Goal: Information Seeking & Learning: Learn about a topic

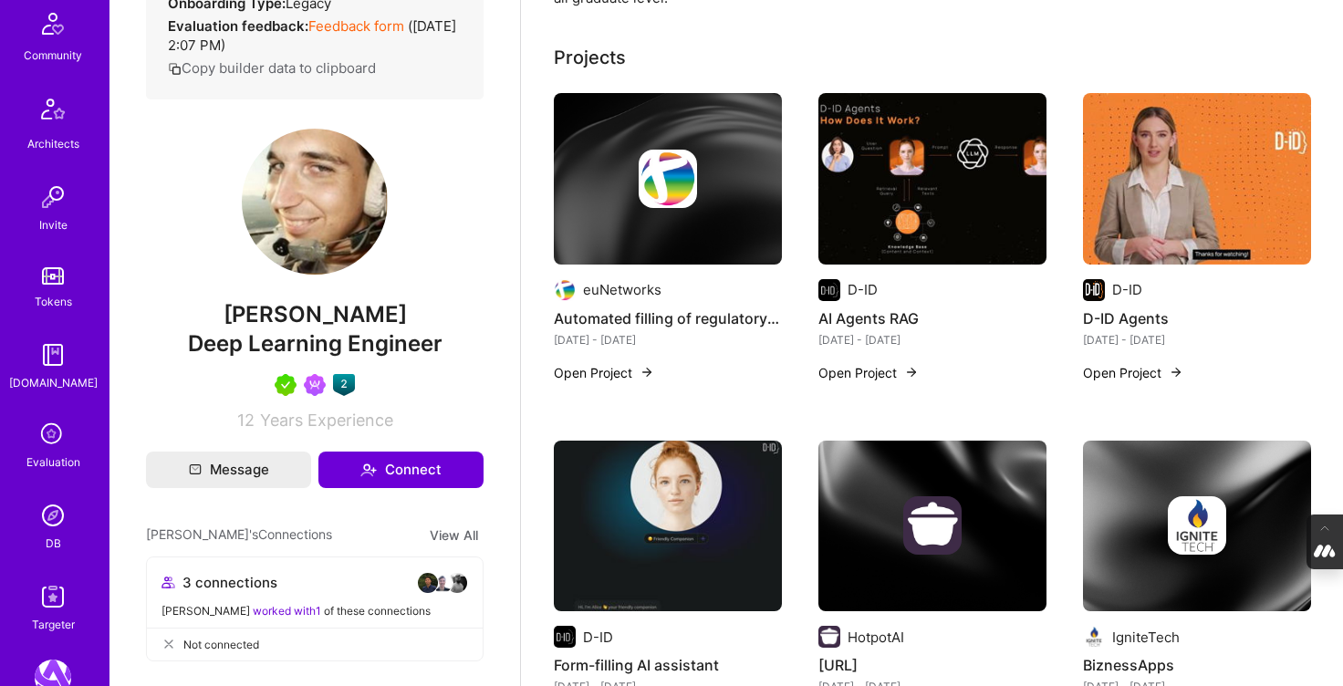
scroll to position [448, 0]
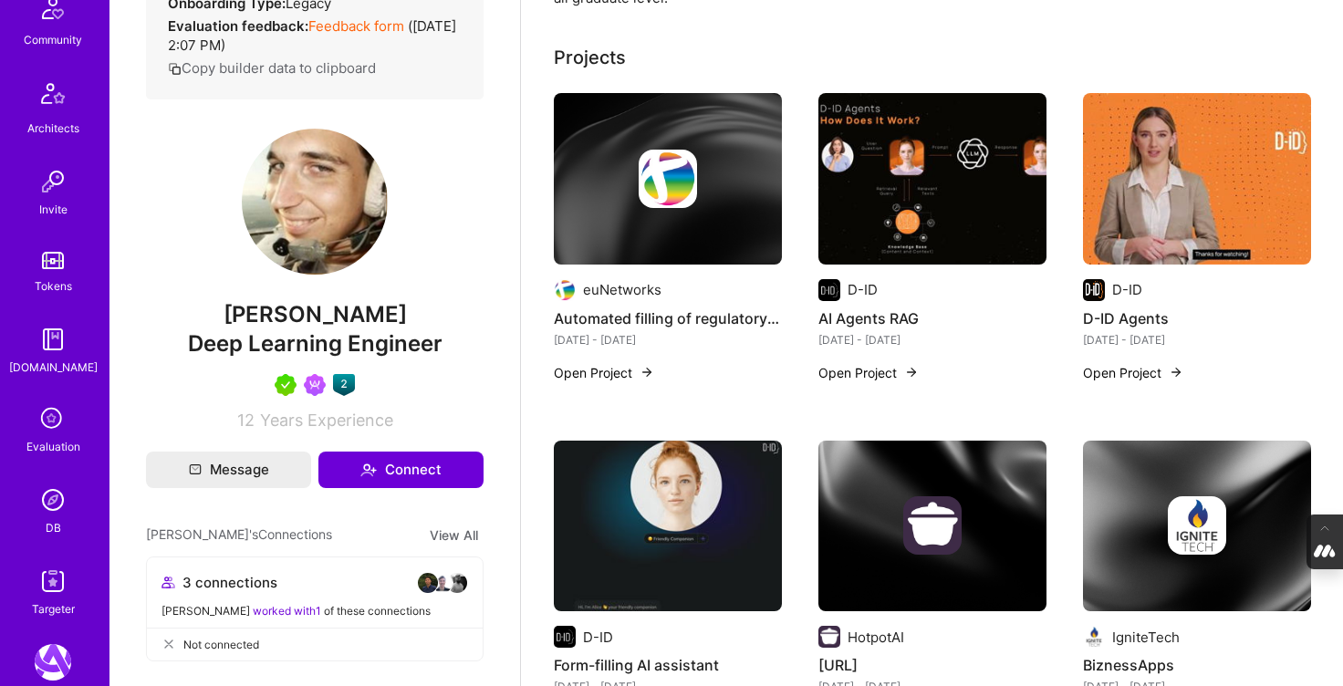
click at [58, 511] on img at bounding box center [53, 500] width 37 height 37
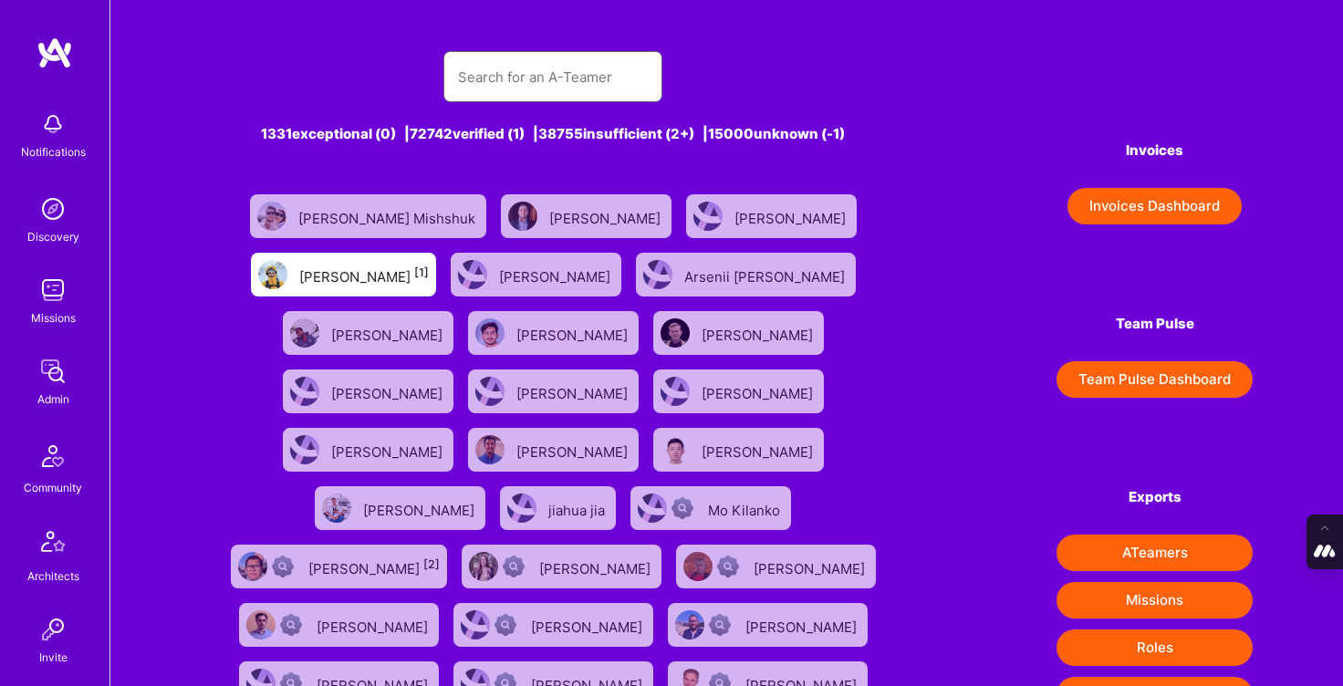
click at [530, 89] on input "text" at bounding box center [553, 77] width 190 height 47
paste input "[PERSON_NAME]"
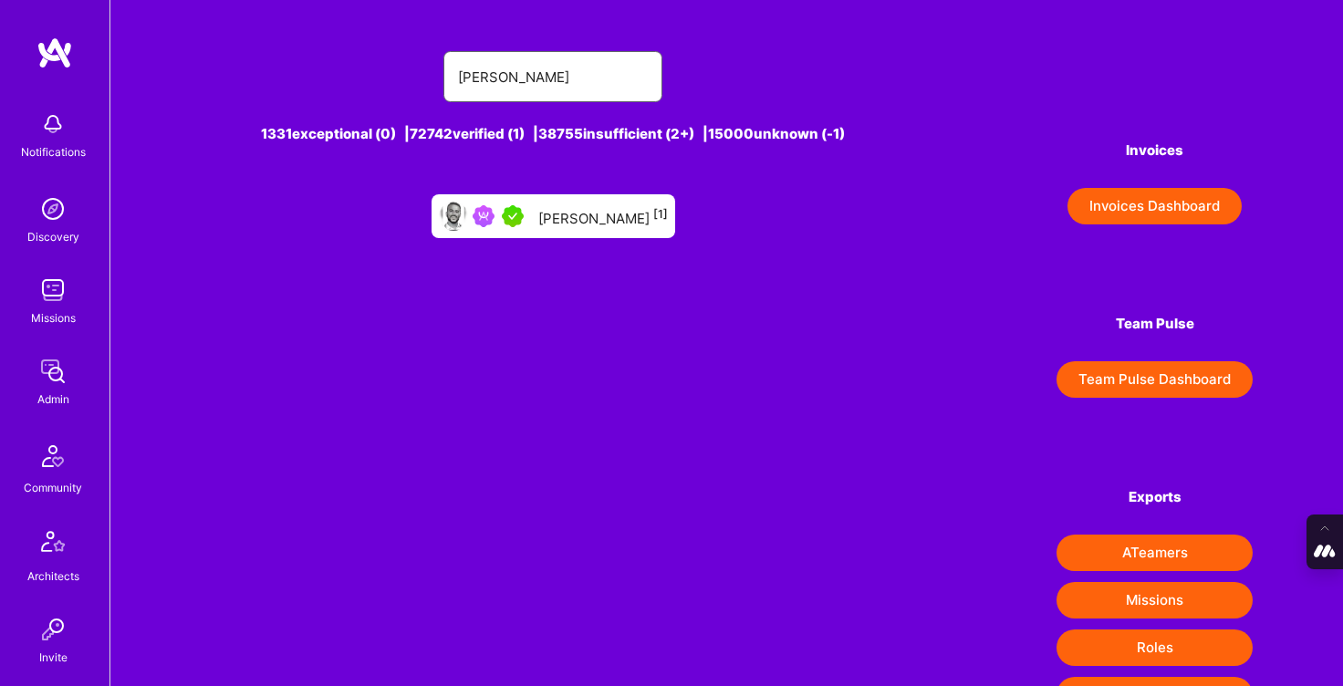
type input "[PERSON_NAME]"
click at [604, 221] on div "[PERSON_NAME] [1]" at bounding box center [603, 216] width 130 height 24
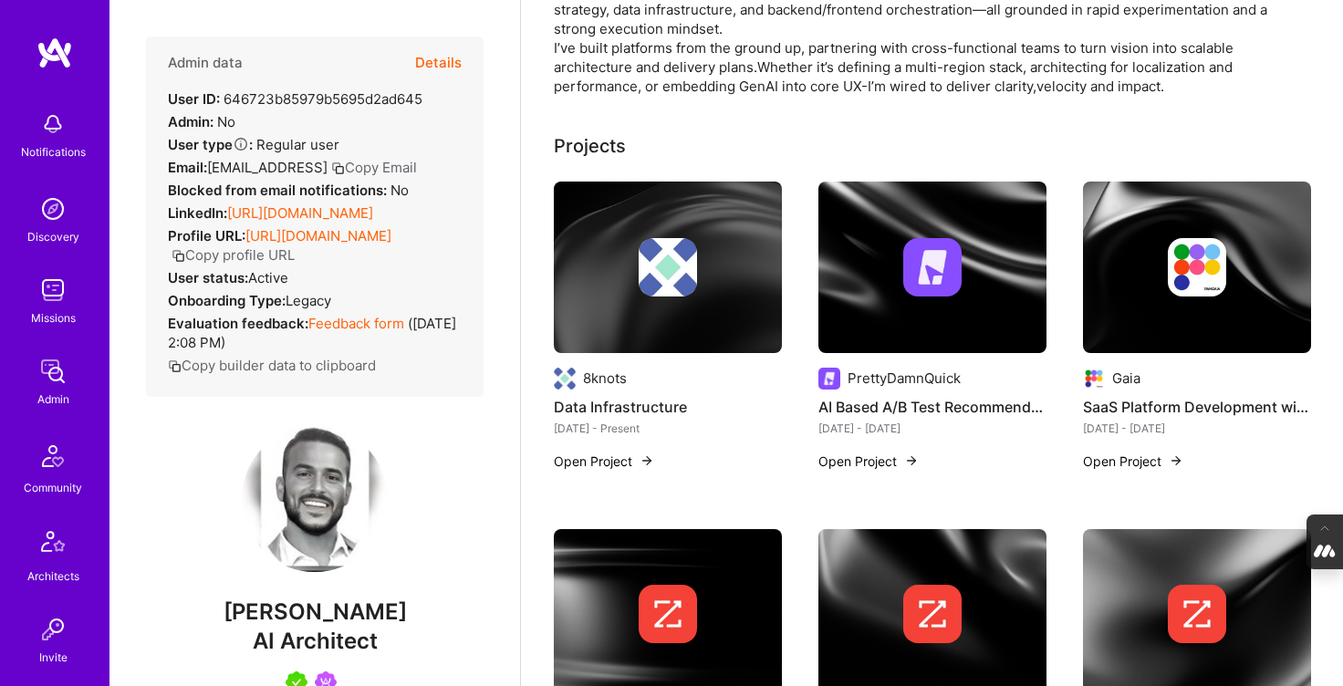
scroll to position [321, 0]
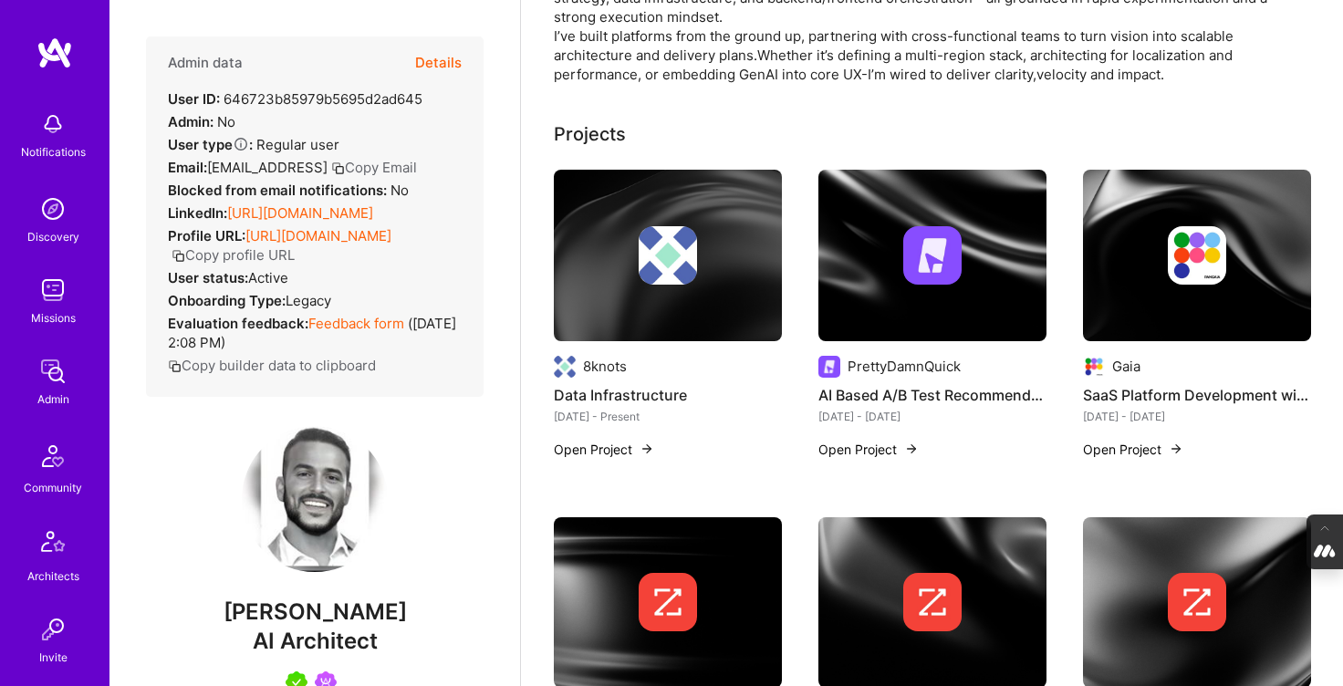
click at [894, 443] on button "Open Project" at bounding box center [869, 449] width 100 height 19
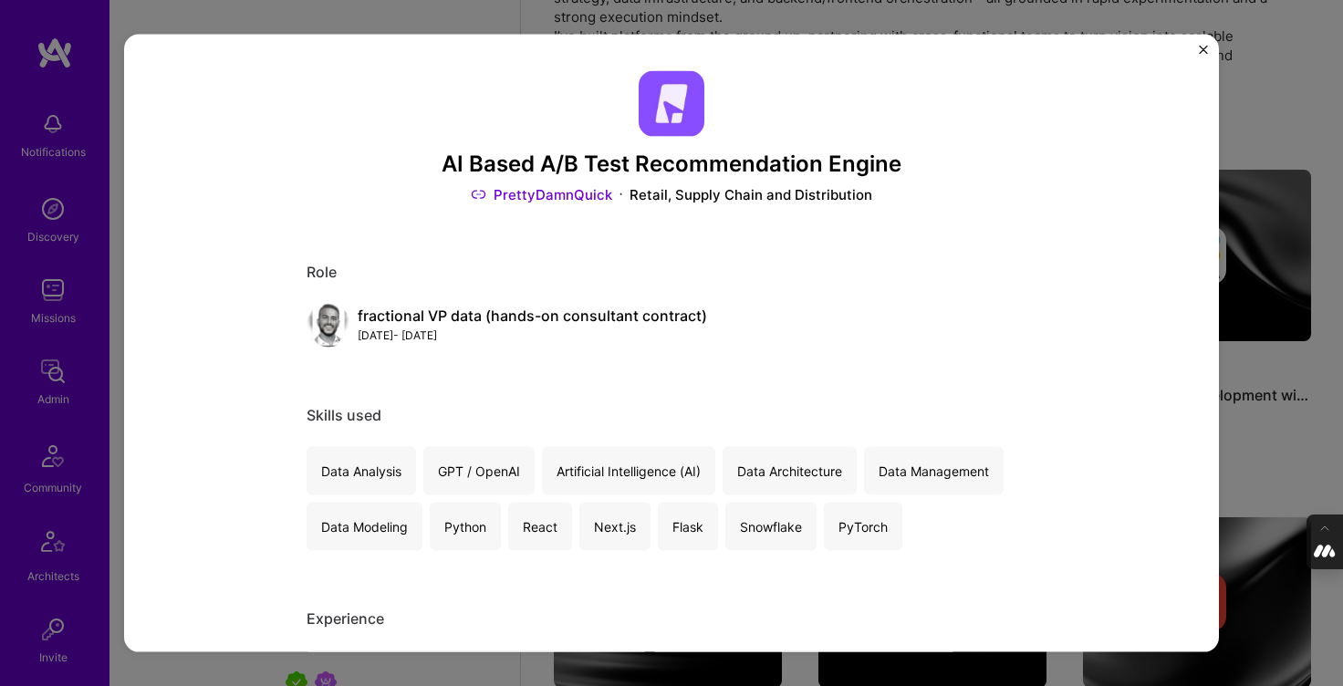
click at [551, 192] on link "PrettyDamnQuick" at bounding box center [541, 193] width 141 height 19
click at [1205, 44] on div "AI Based A/B Test Recommendation Engine PrettyDamnQuick Retail, Supply Chain an…" at bounding box center [671, 344] width 1095 height 618
click at [1204, 51] on img "Close" at bounding box center [1203, 50] width 9 height 9
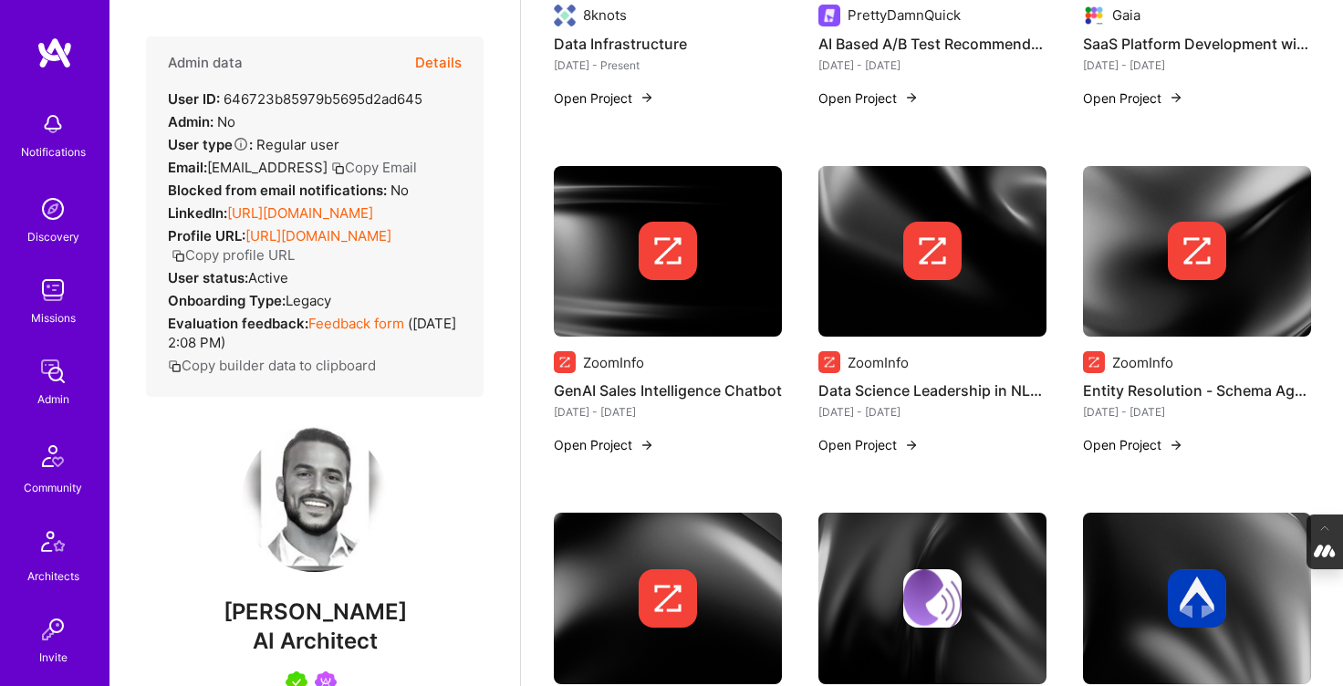
scroll to position [673, 0]
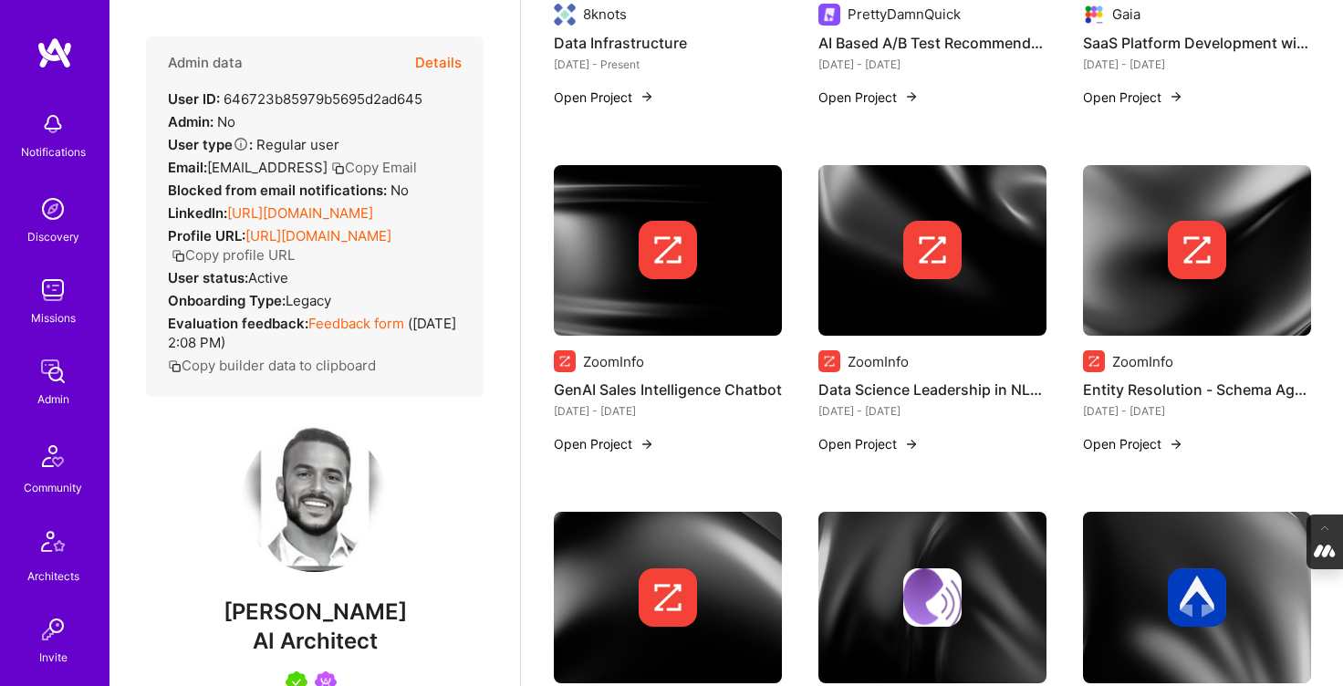
click at [607, 353] on div "ZoomInfo" at bounding box center [613, 361] width 61 height 19
click at [602, 363] on div "ZoomInfo" at bounding box center [613, 361] width 61 height 19
click at [642, 242] on img at bounding box center [668, 250] width 58 height 58
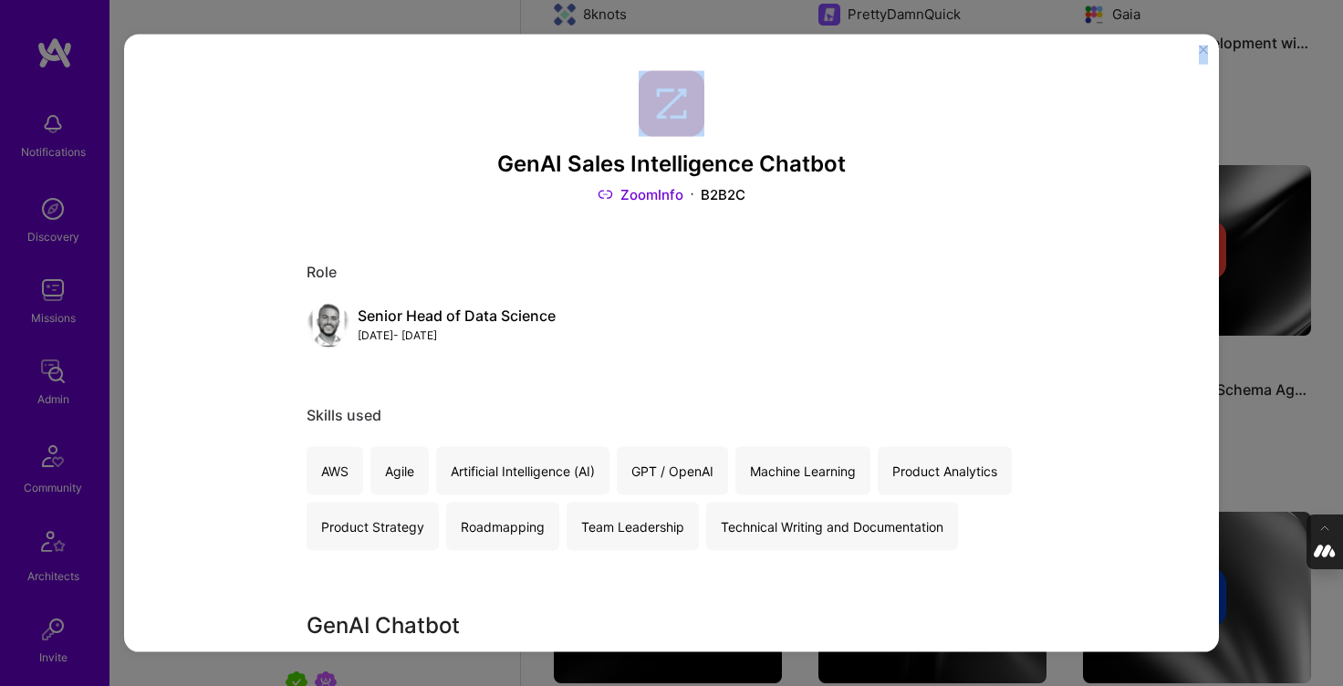
click at [1201, 44] on div "GenAI Sales Intelligence Chatbot ZoomInfo B2B2C Role Senior Head of Data Scienc…" at bounding box center [671, 344] width 1095 height 618
click at [1202, 48] on img "Close" at bounding box center [1203, 50] width 9 height 9
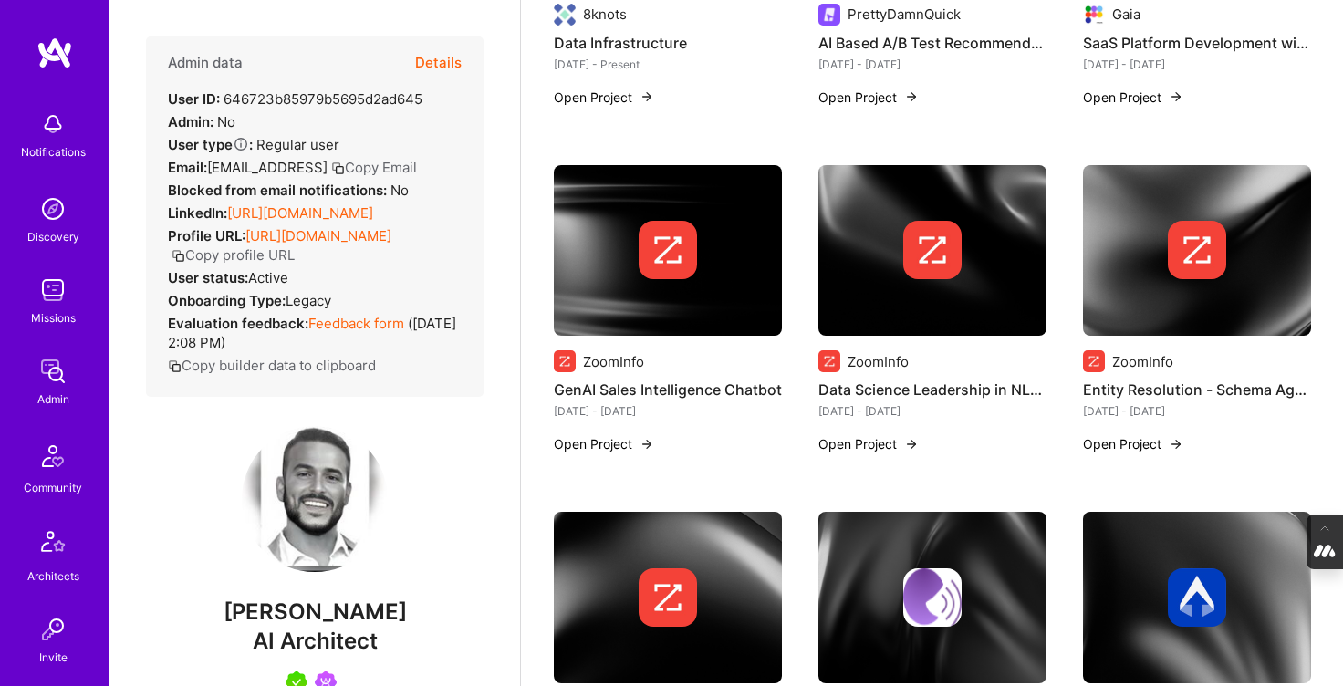
click at [907, 253] on img at bounding box center [932, 250] width 58 height 58
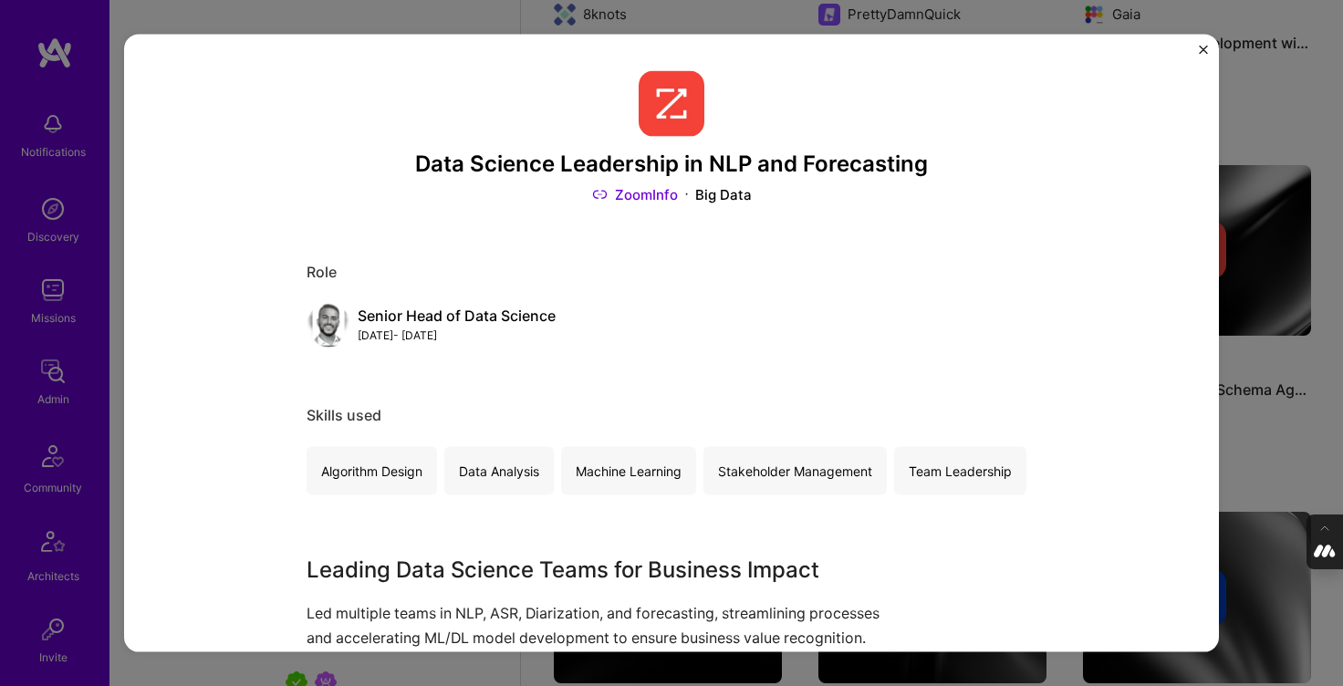
click at [1203, 47] on img "Close" at bounding box center [1203, 50] width 9 height 9
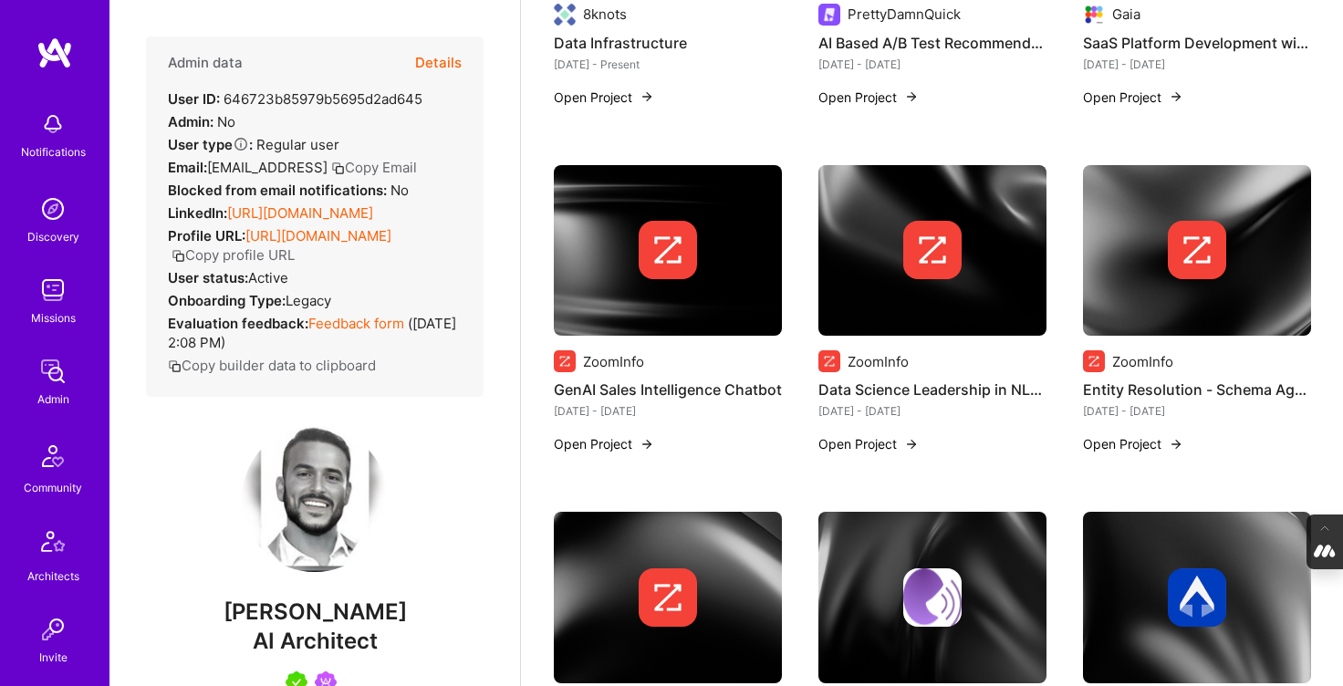
click at [1200, 210] on img at bounding box center [1197, 251] width 228 height 172
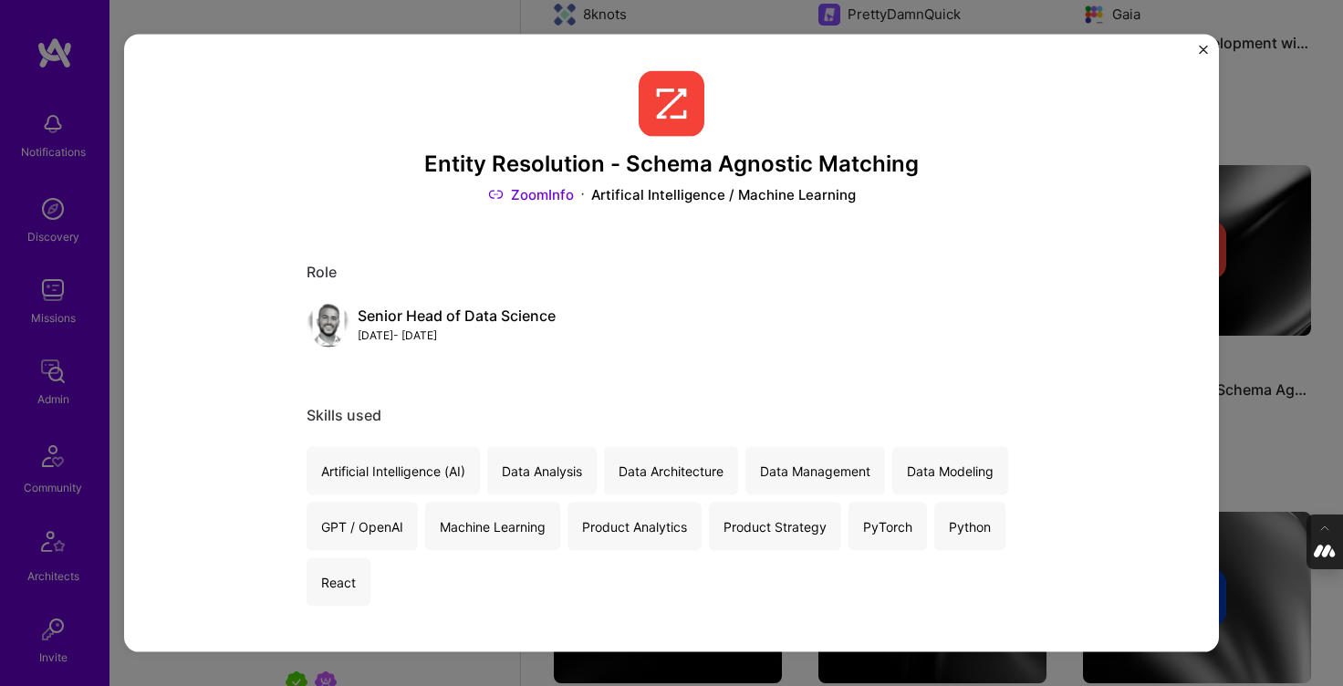
click at [1205, 47] on img "Close" at bounding box center [1203, 50] width 9 height 9
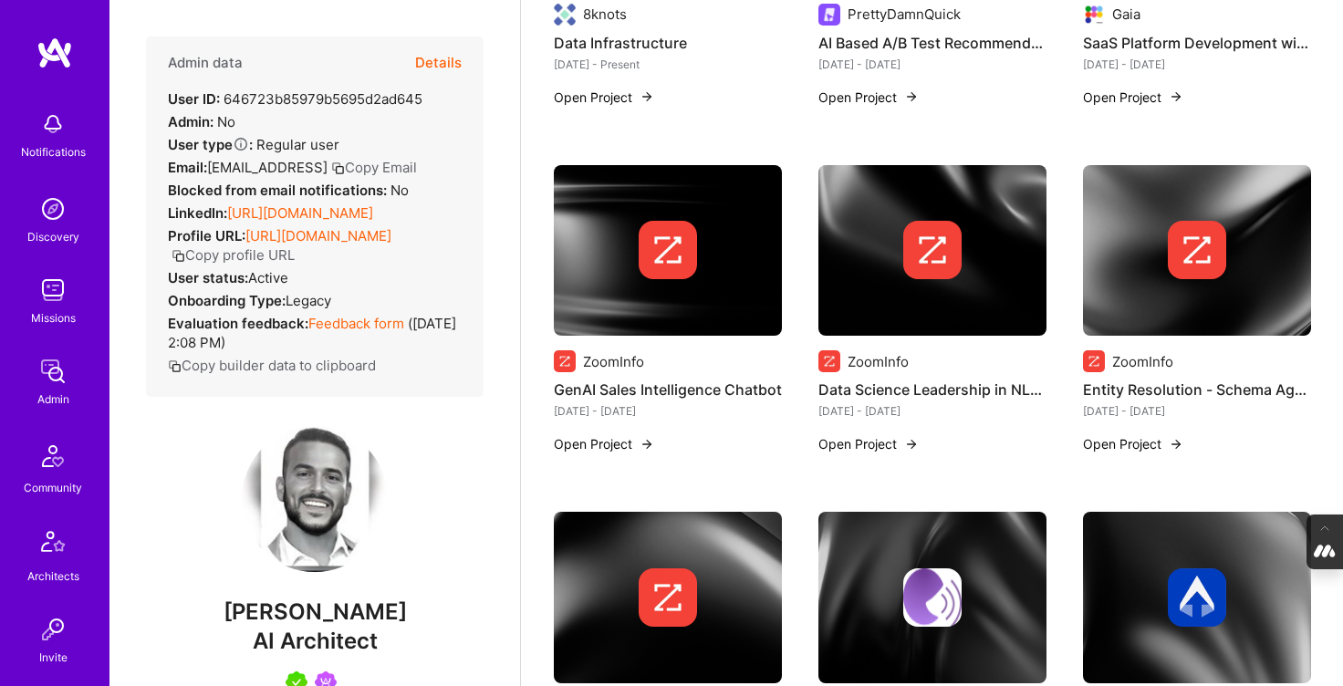
click at [683, 576] on img at bounding box center [668, 598] width 58 height 58
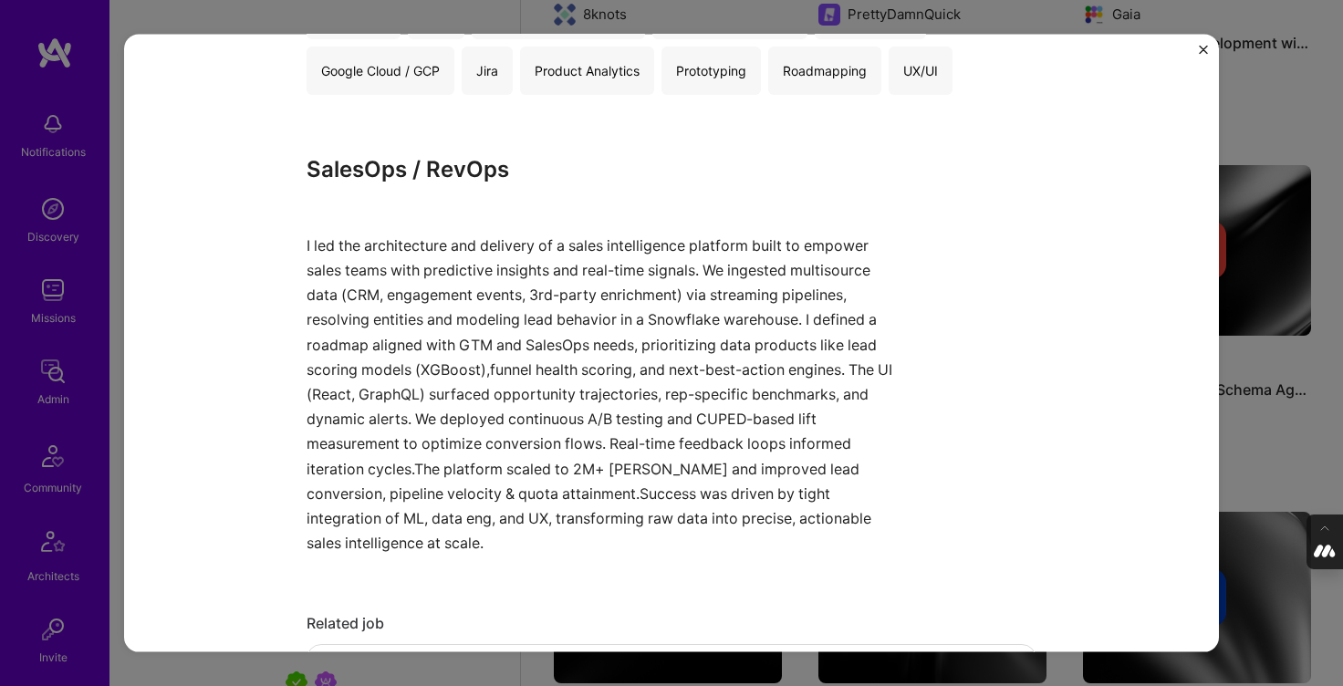
scroll to position [456, 0]
click at [1203, 47] on img "Close" at bounding box center [1203, 50] width 9 height 9
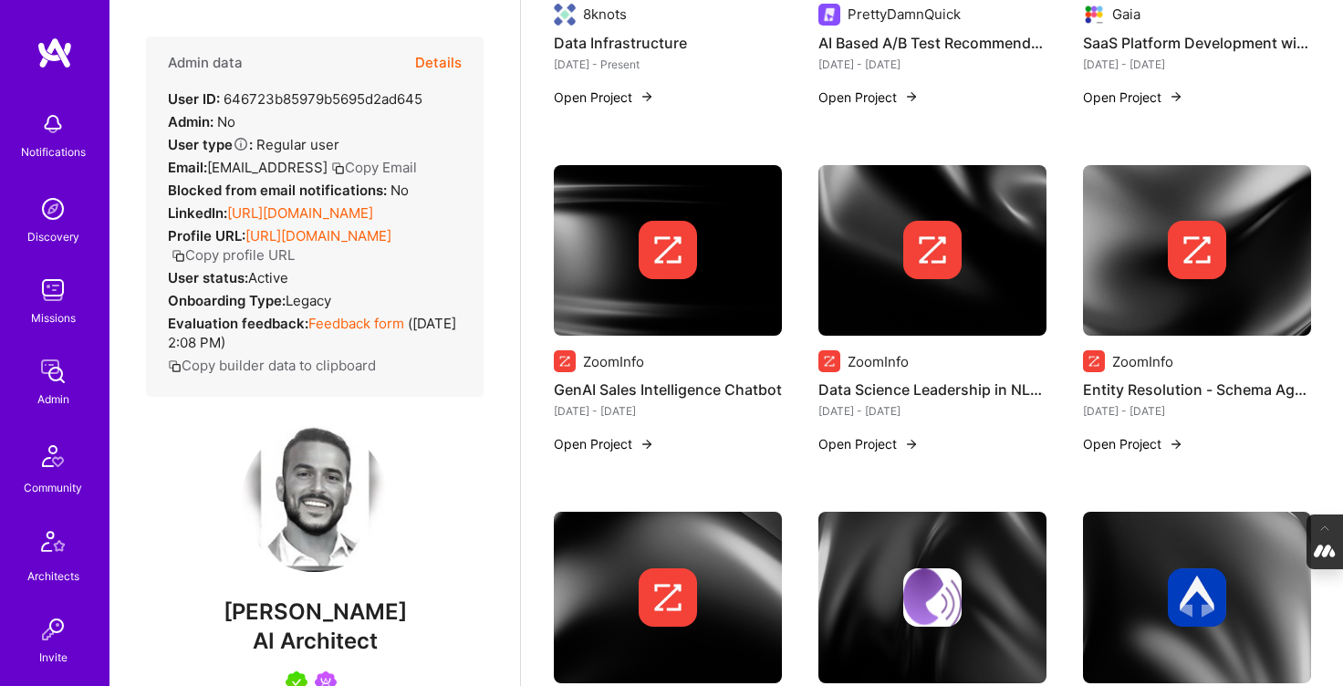
click at [571, 312] on img at bounding box center [668, 251] width 228 height 172
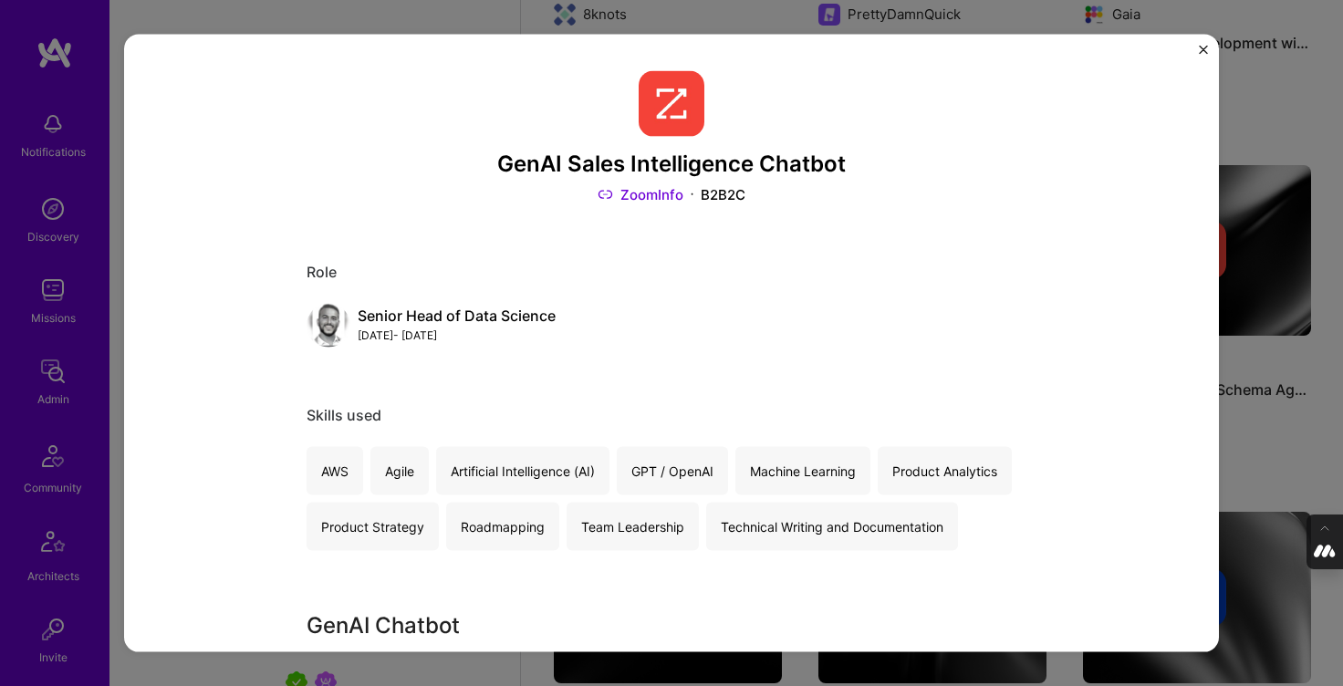
click at [176, 20] on div "GenAI Sales Intelligence Chatbot ZoomInfo B2B2C Role Senior Head of Data Scienc…" at bounding box center [671, 343] width 1343 height 686
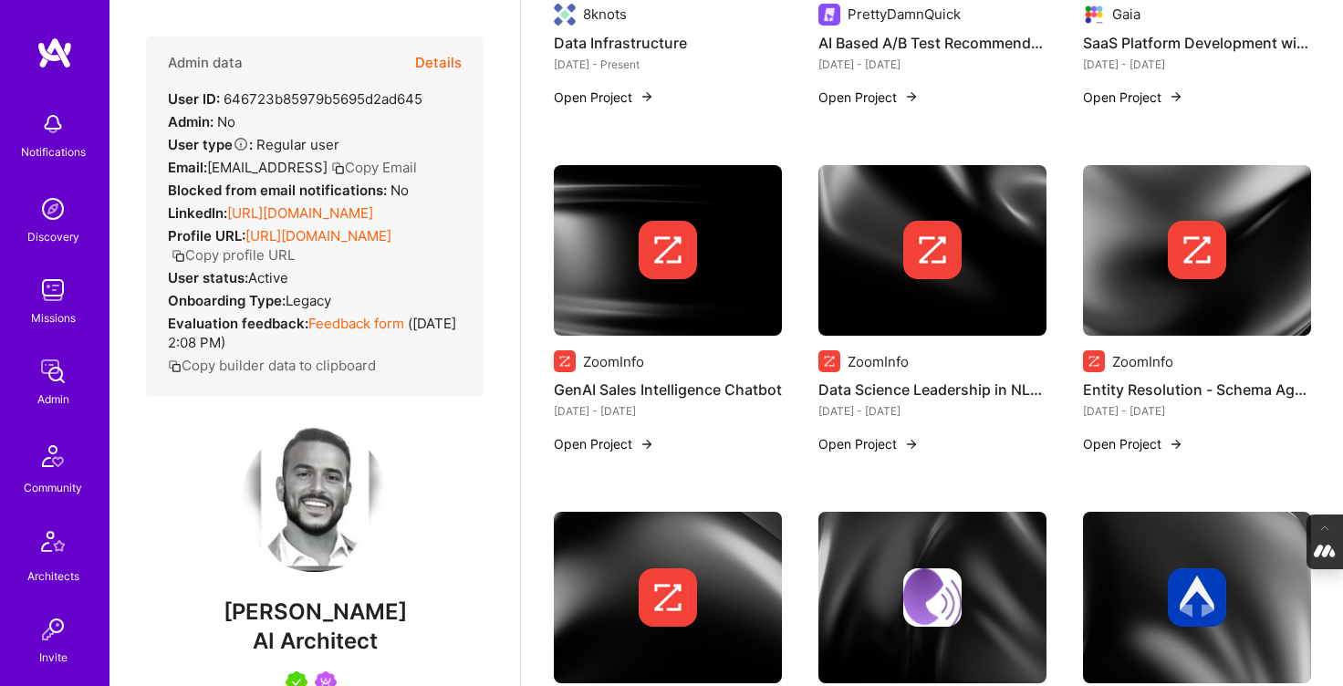
scroll to position [789, 0]
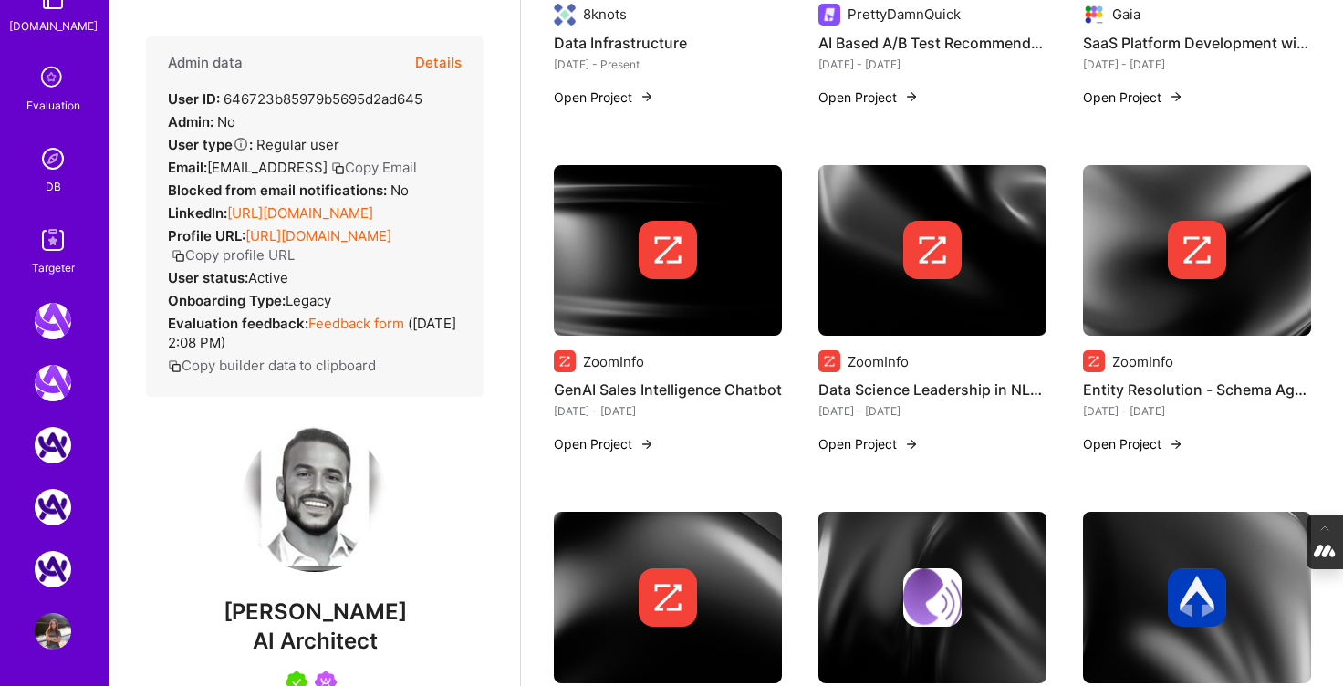
click at [47, 161] on img at bounding box center [53, 159] width 37 height 37
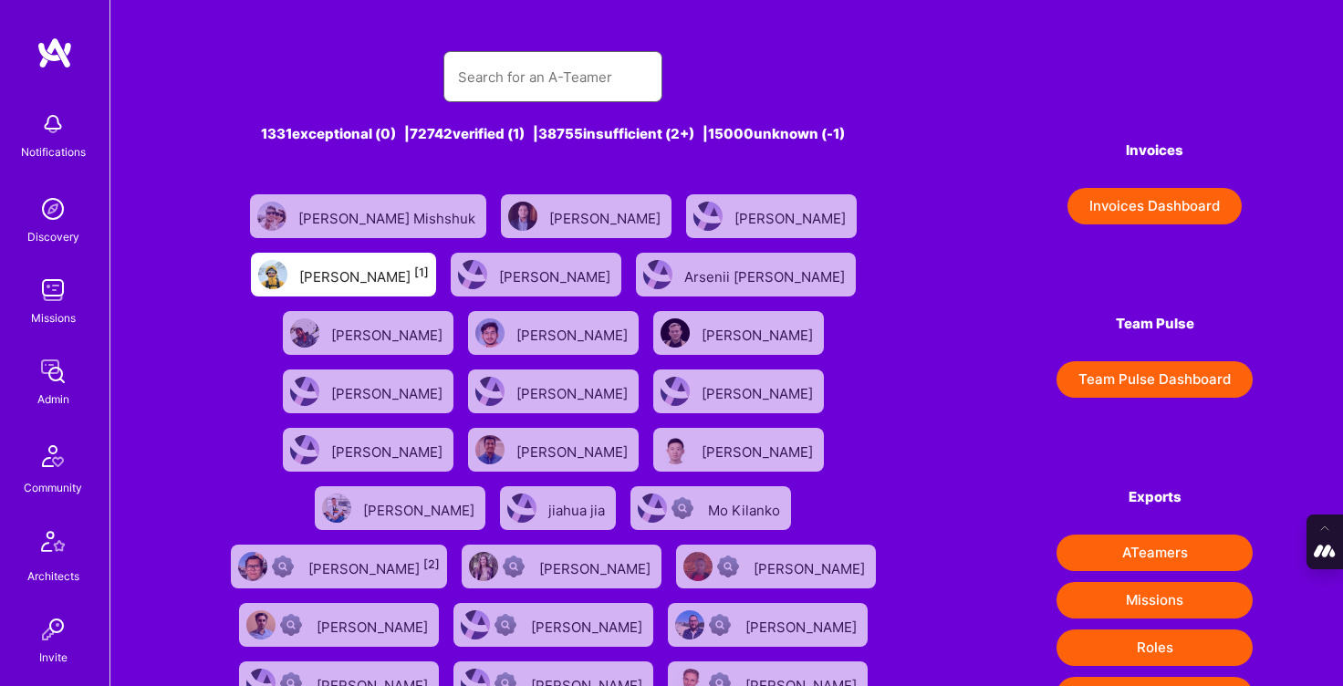
click at [551, 69] on input "text" at bounding box center [553, 77] width 190 height 47
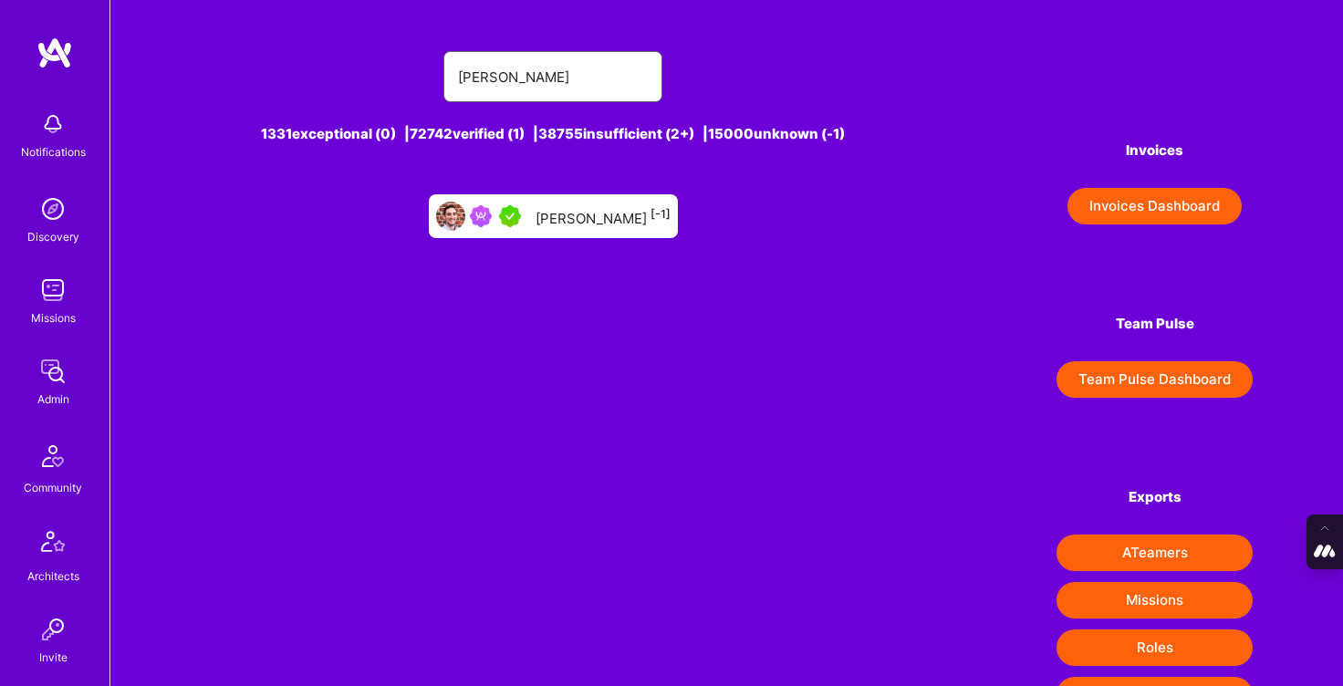
type input "[PERSON_NAME]"
click at [590, 212] on div "[PERSON_NAME] [-1]" at bounding box center [603, 216] width 135 height 24
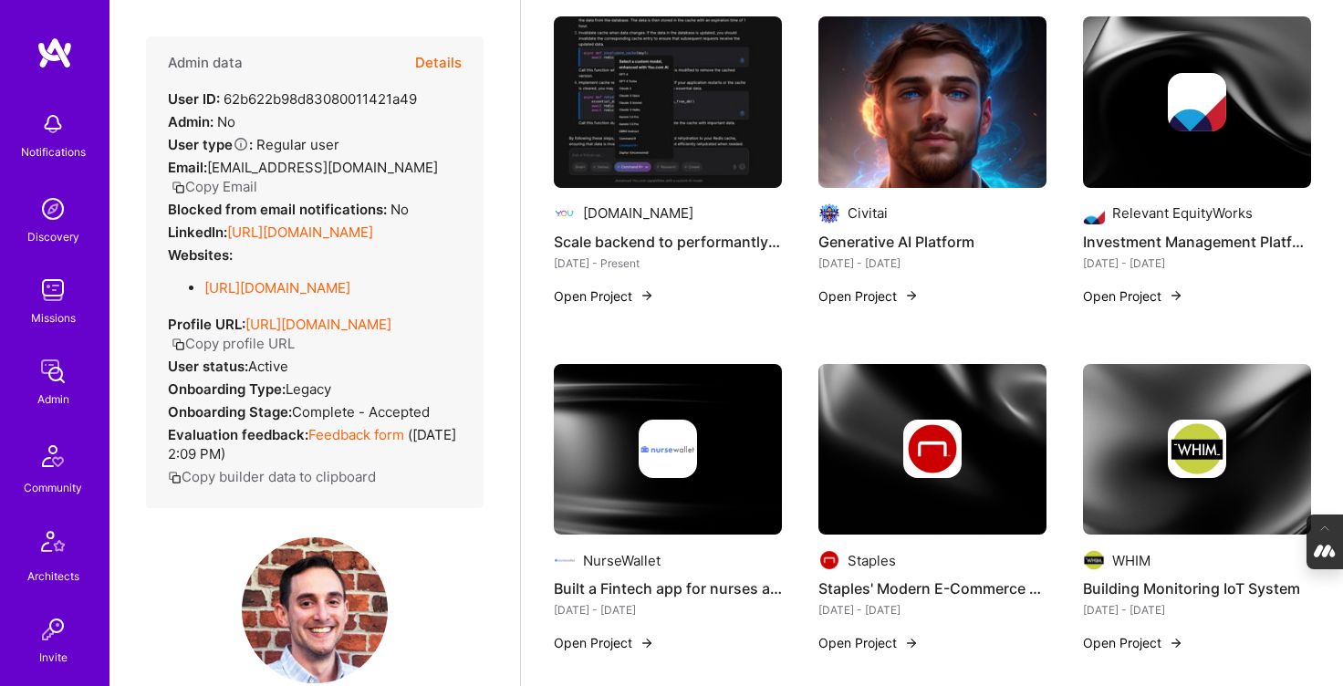
scroll to position [516, 0]
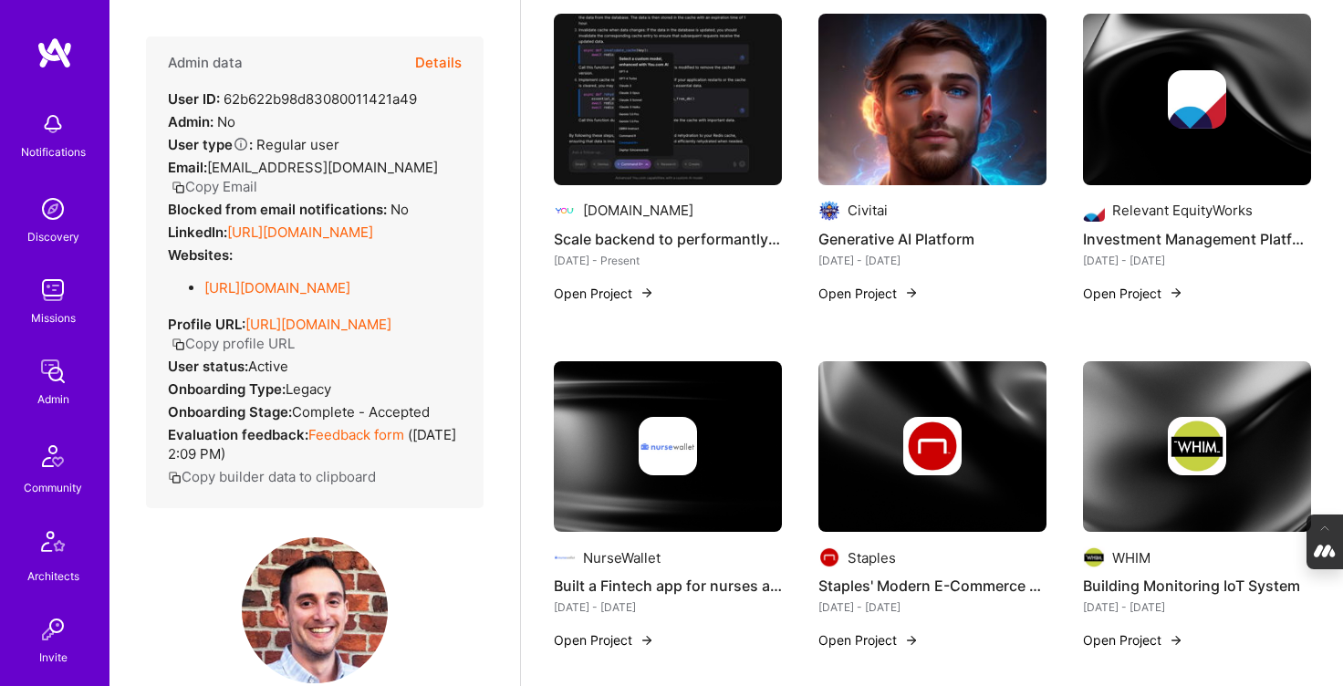
click at [729, 130] on img at bounding box center [668, 100] width 228 height 172
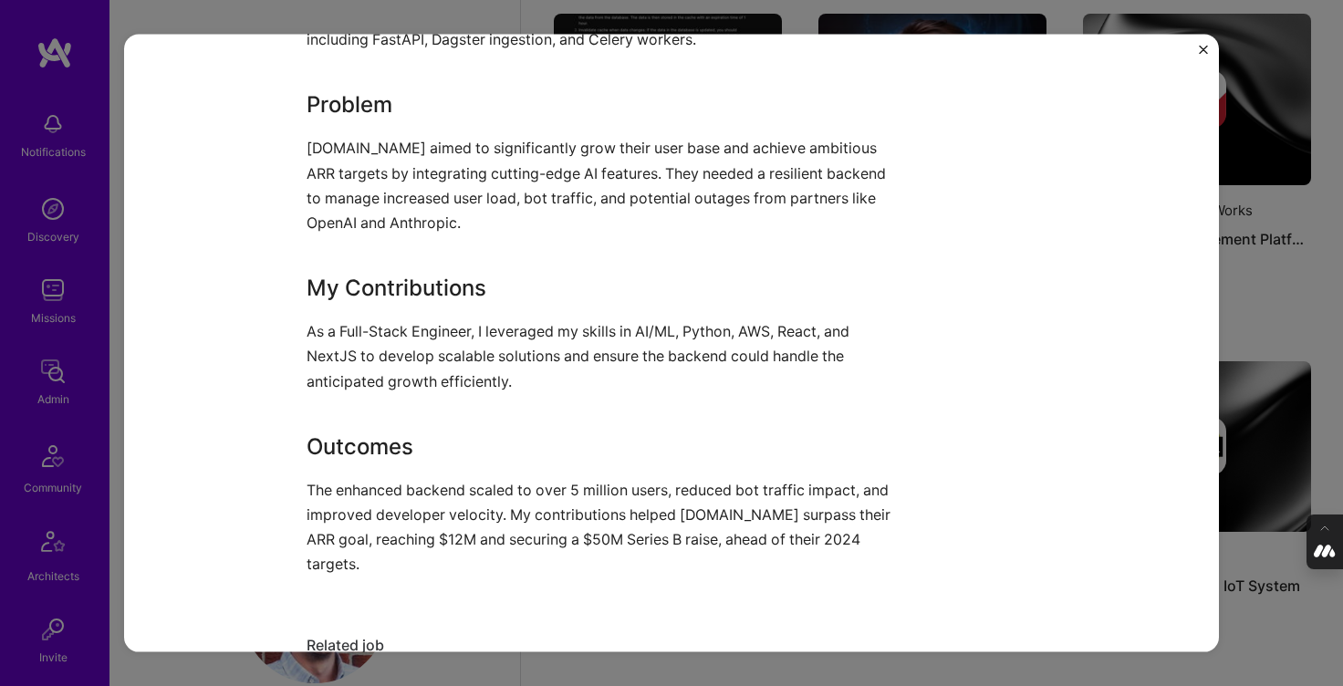
scroll to position [1679, 0]
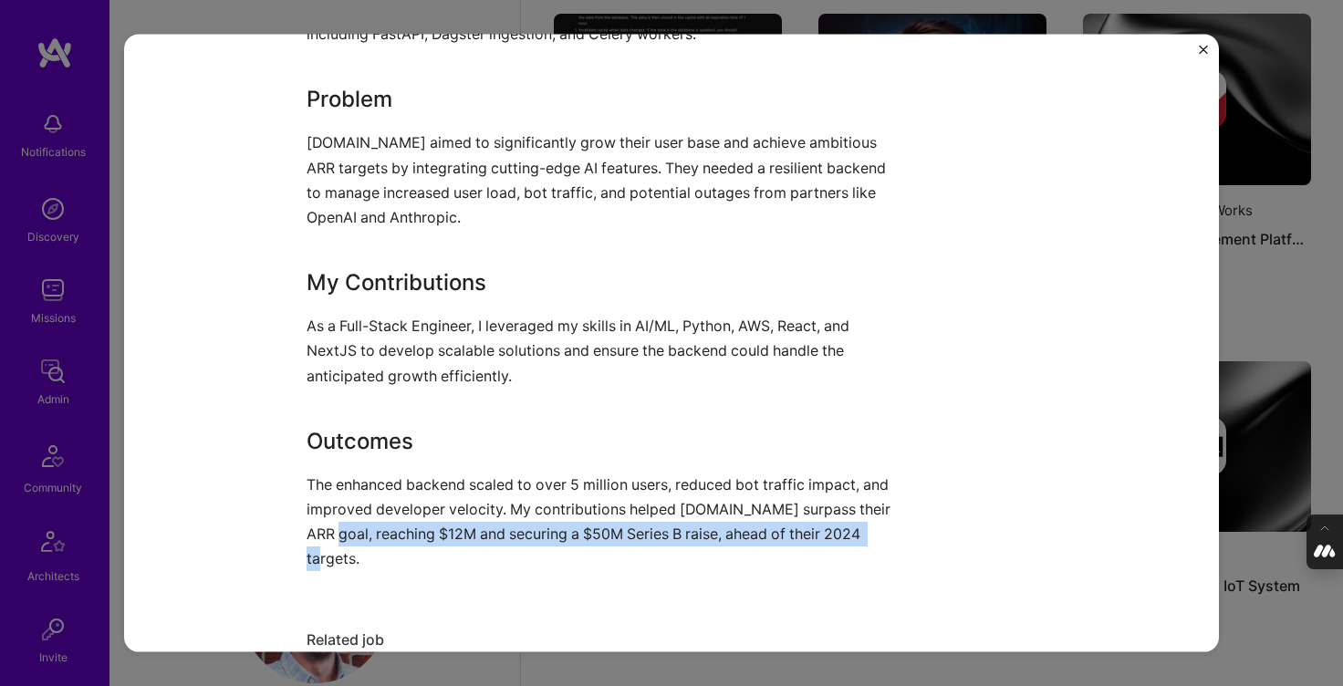
drag, startPoint x: 895, startPoint y: 529, endPoint x: 345, endPoint y: 534, distance: 550.3
click at [345, 534] on p "The enhanced backend scaled to over 5 million users, reduced bot traffic impact…" at bounding box center [603, 521] width 593 height 99
copy p "reaching $12M and securing a $50M Series B raise, ahead of their 2024 targets."
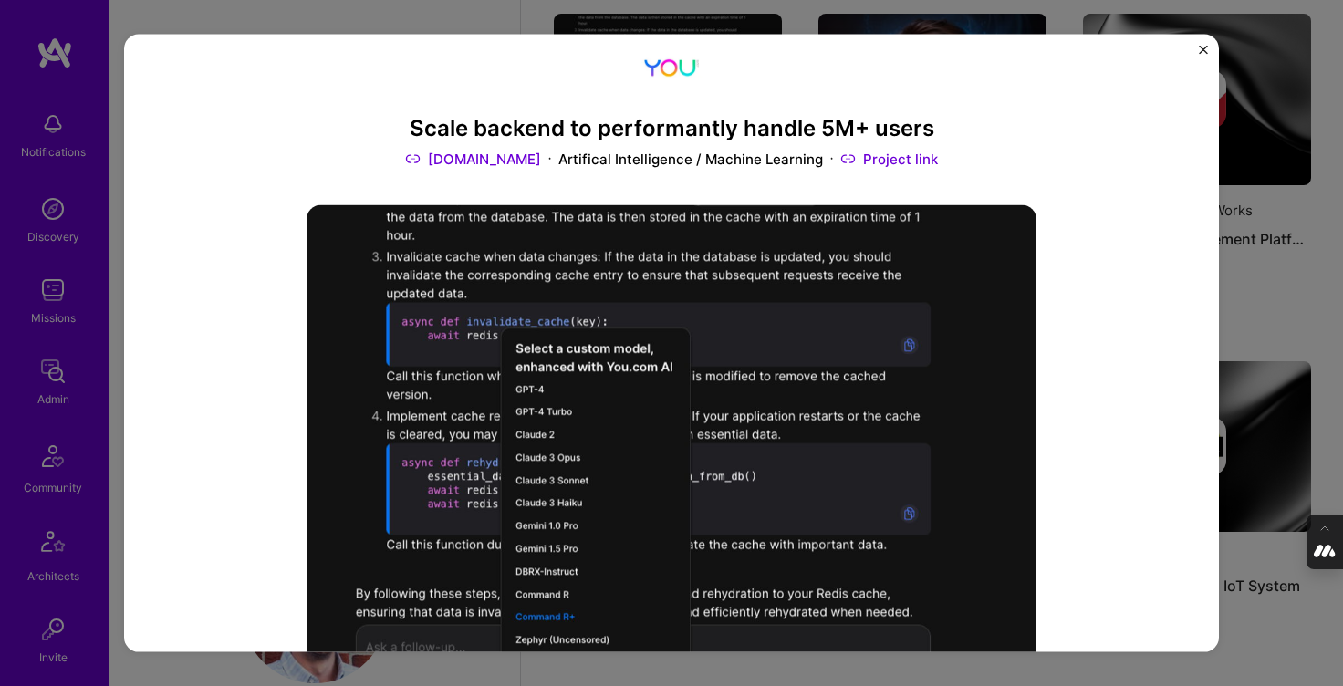
scroll to position [52, 0]
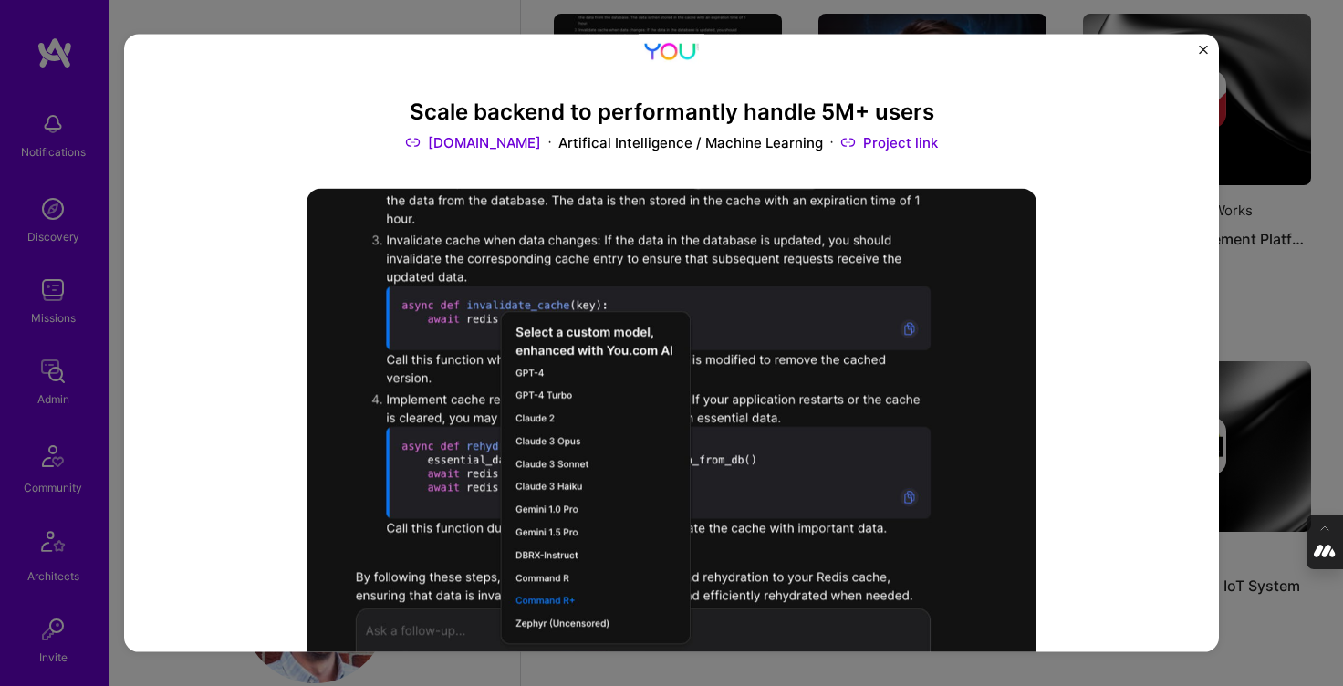
click at [483, 145] on link "[DOMAIN_NAME]" at bounding box center [473, 141] width 136 height 19
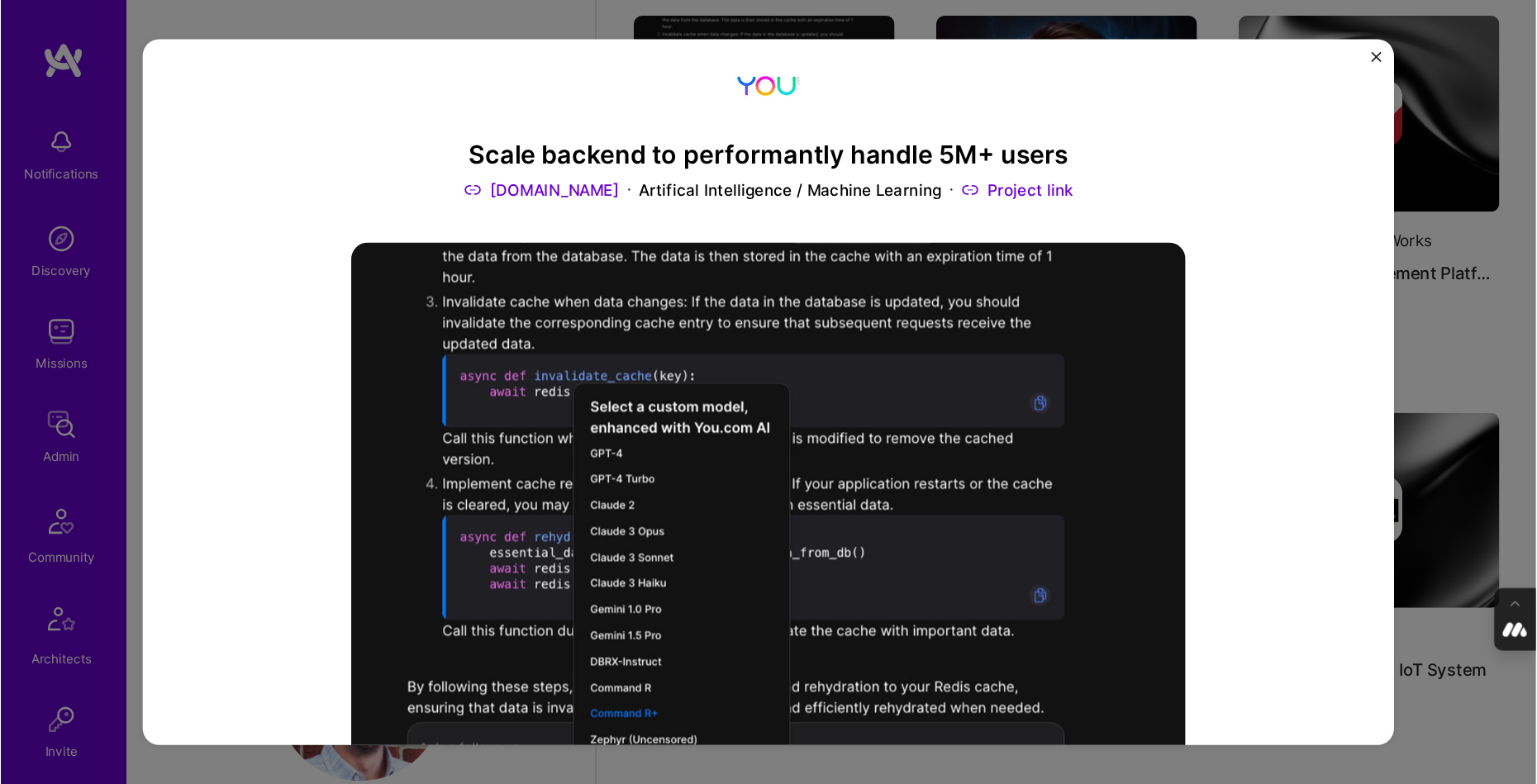
scroll to position [58, 0]
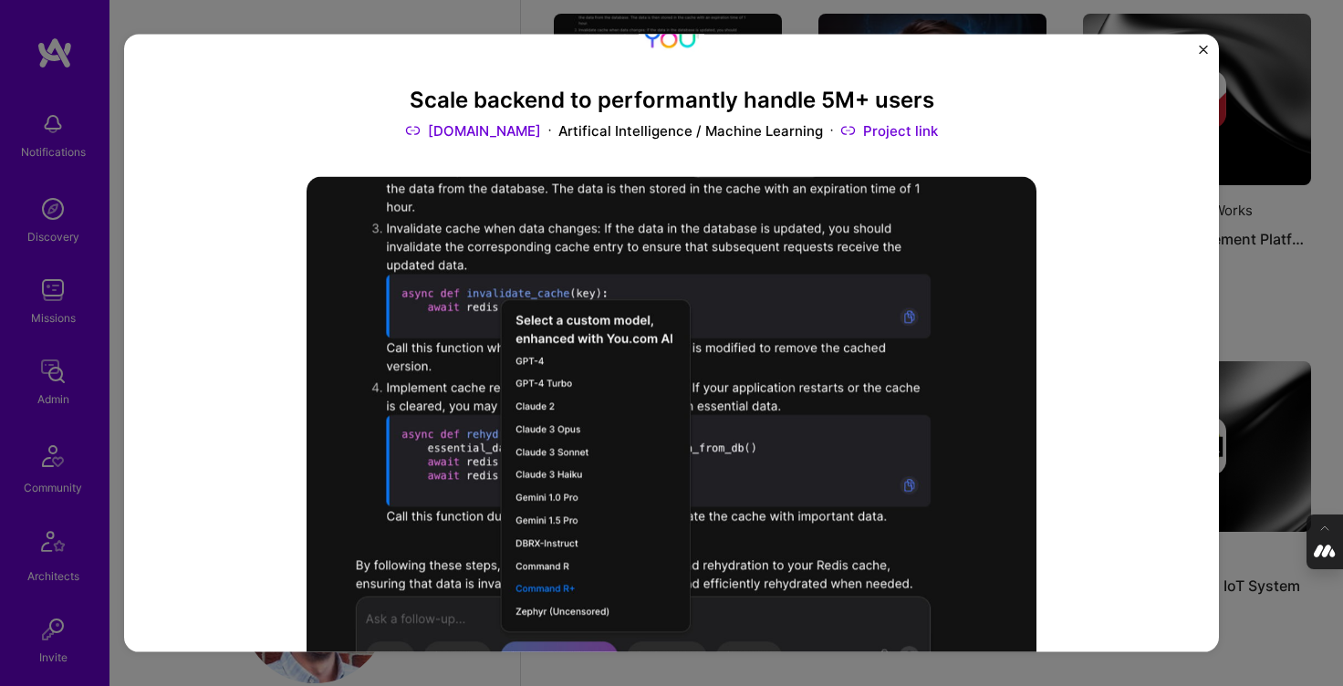
click at [858, 130] on link "Project link" at bounding box center [889, 129] width 98 height 19
